Goal: Information Seeking & Learning: Learn about a topic

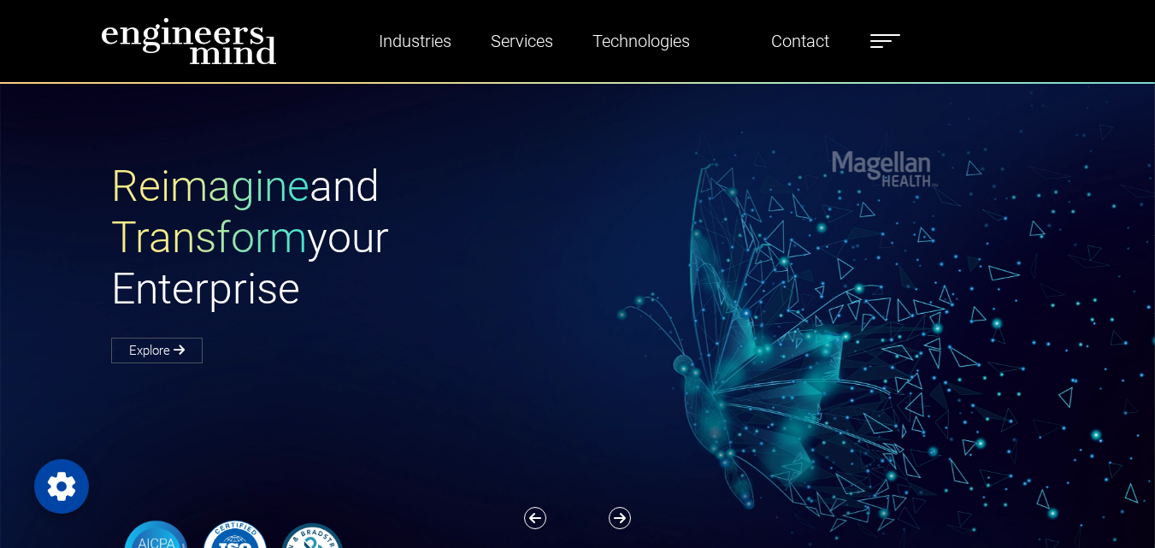
click at [539, 239] on h1 "Reimagine and Transform your Enterprise" at bounding box center [344, 238] width 467 height 154
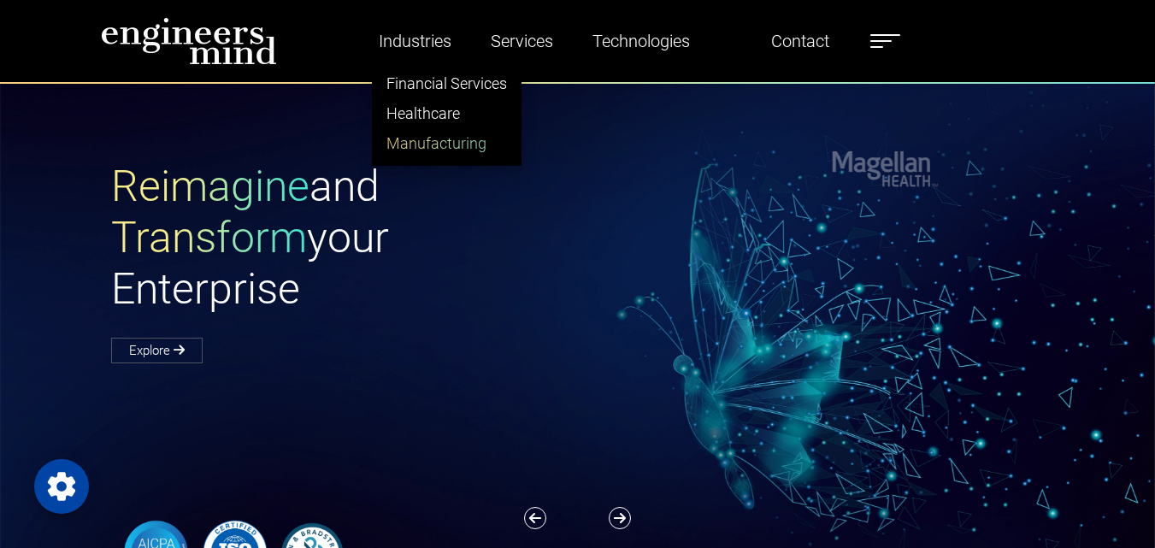
click at [472, 133] on link "Manufacturing" at bounding box center [447, 143] width 148 height 30
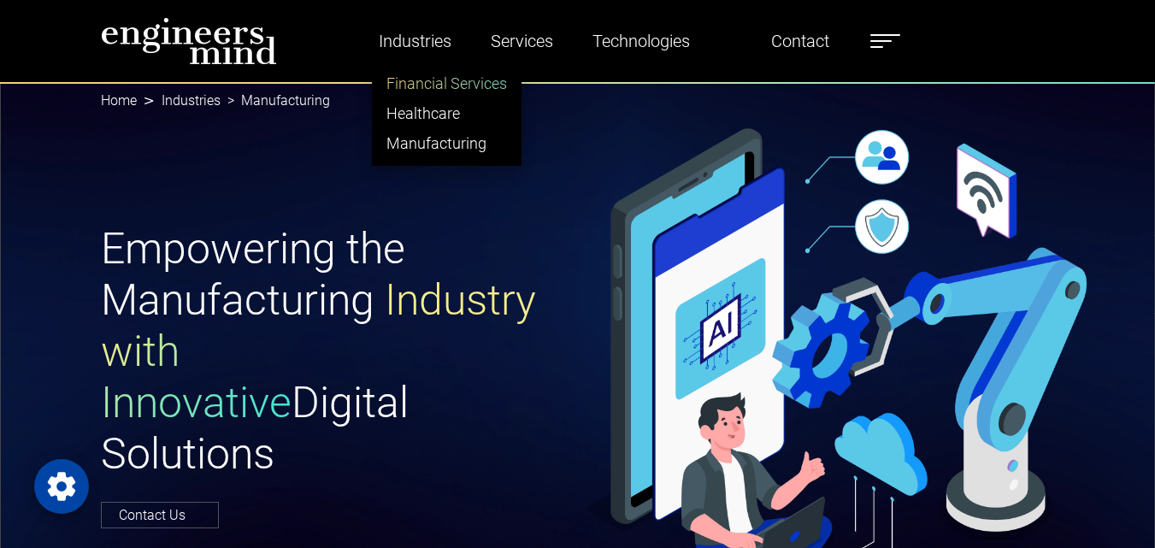
click at [423, 90] on link "Financial Services" at bounding box center [447, 83] width 148 height 30
